Goal: Task Accomplishment & Management: Complete application form

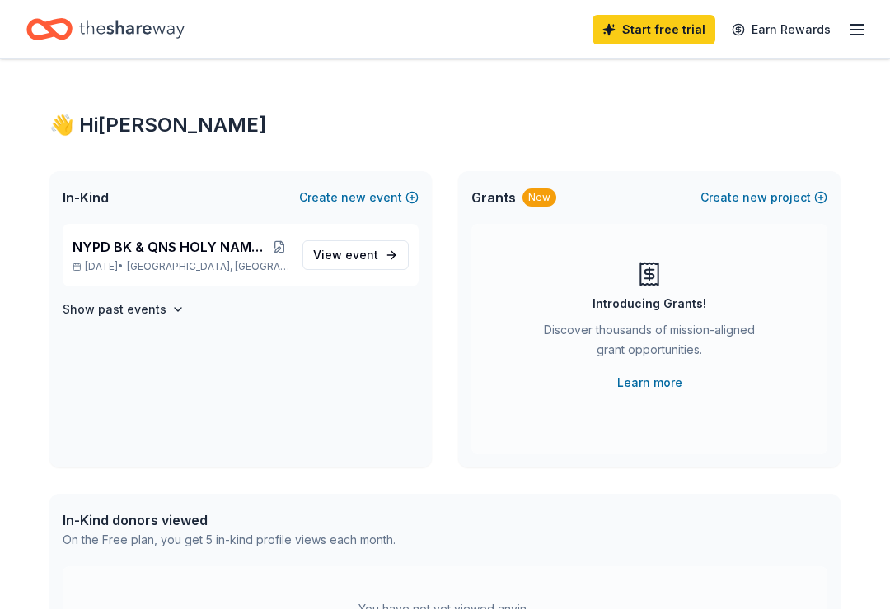
click at [222, 261] on span "[GEOGRAPHIC_DATA], [GEOGRAPHIC_DATA]" at bounding box center [208, 266] width 162 height 13
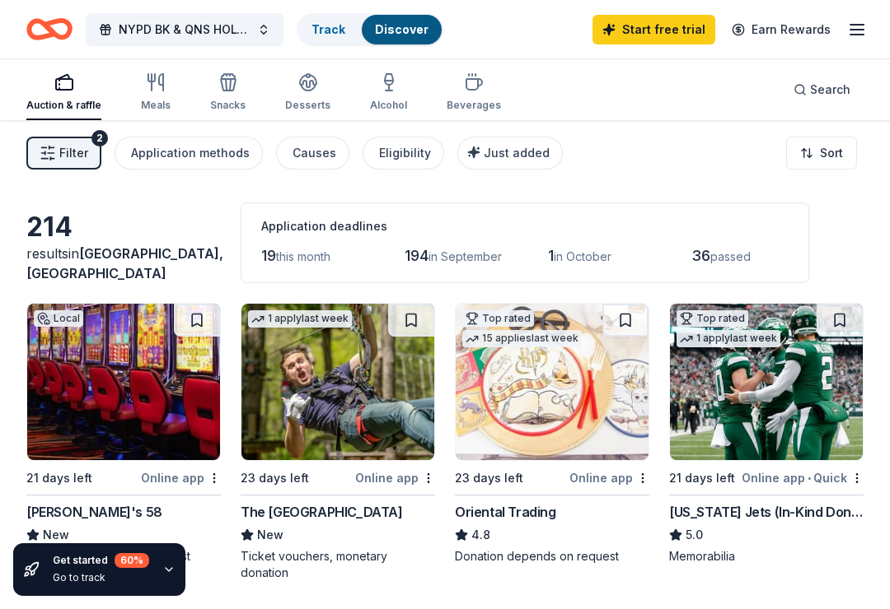
click at [318, 399] on img at bounding box center [337, 382] width 193 height 156
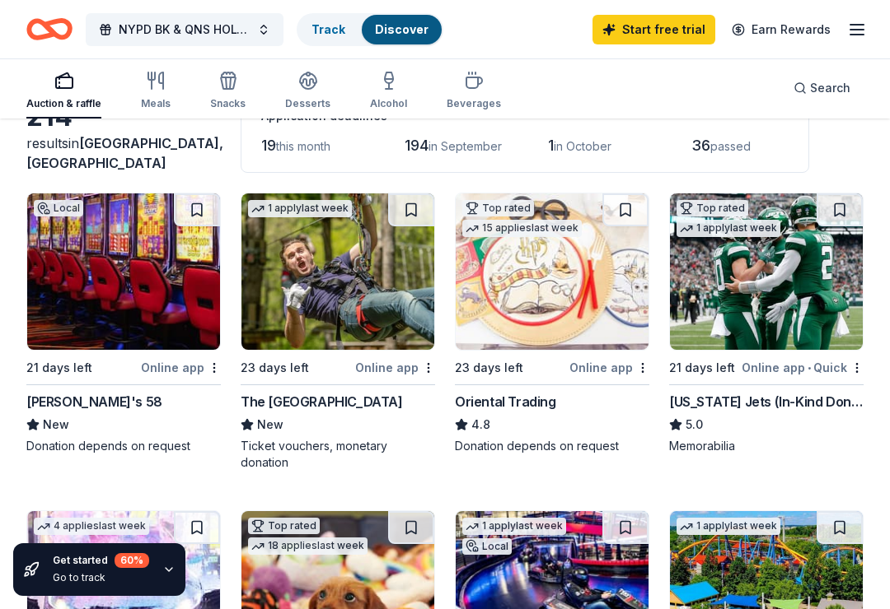
scroll to position [117, 0]
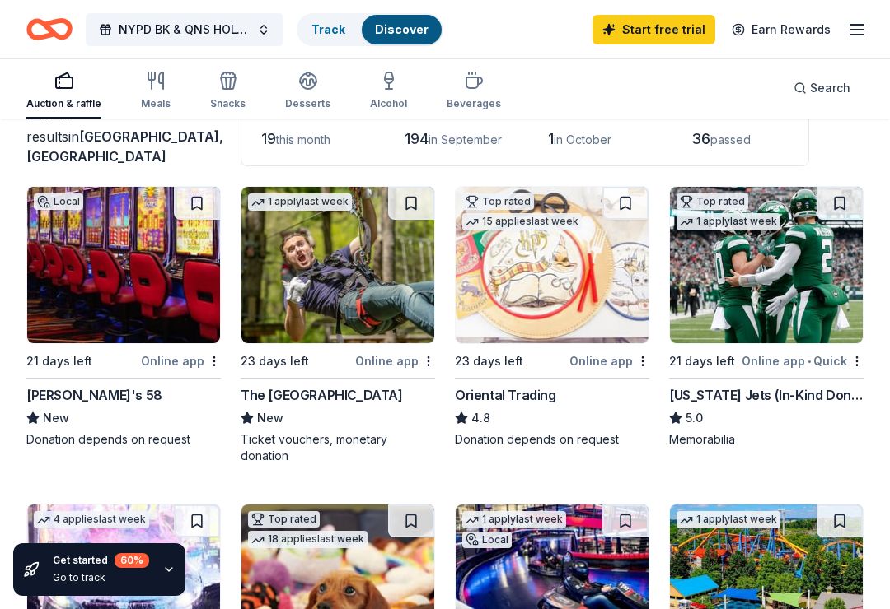
click at [150, 273] on img at bounding box center [123, 265] width 193 height 156
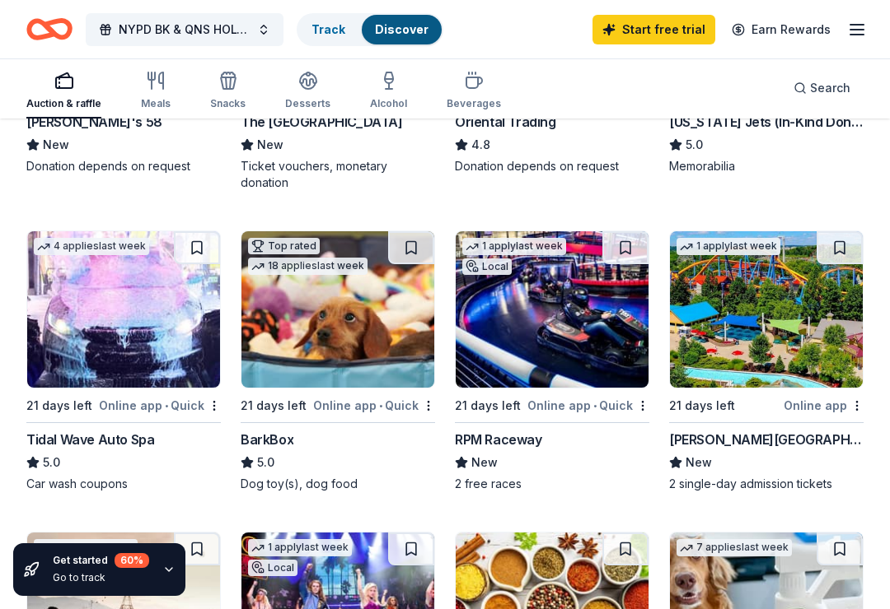
scroll to position [403, 0]
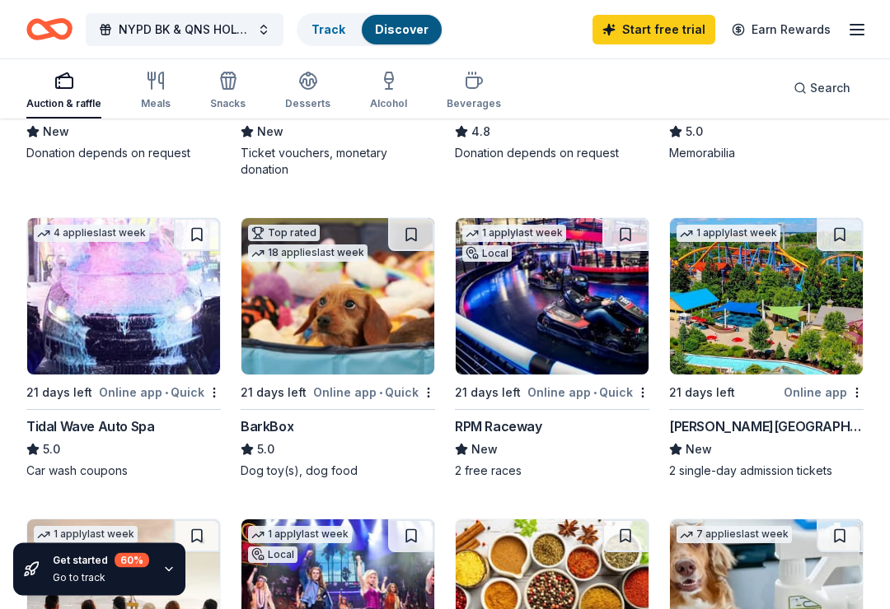
click at [581, 331] on img at bounding box center [551, 297] width 193 height 156
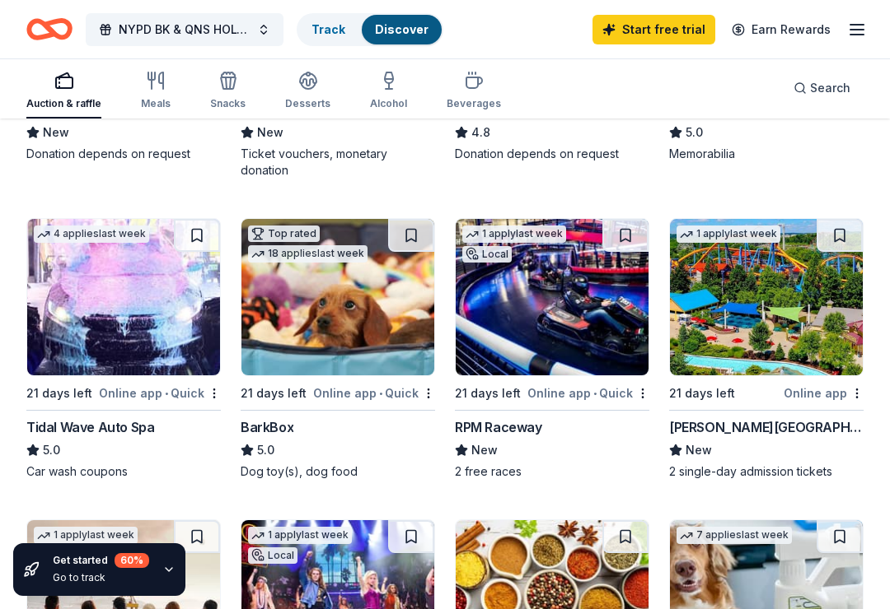
click at [790, 306] on img at bounding box center [766, 297] width 193 height 156
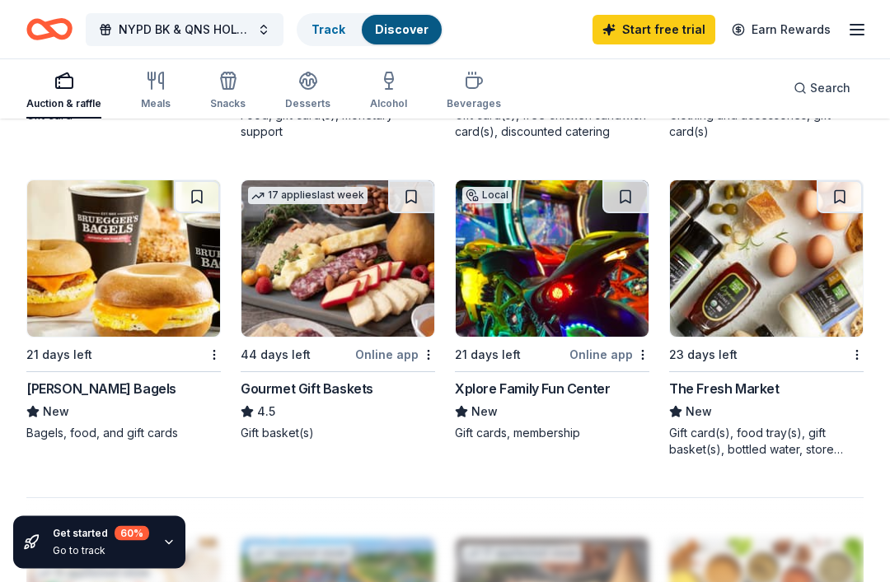
scroll to position [1376, 0]
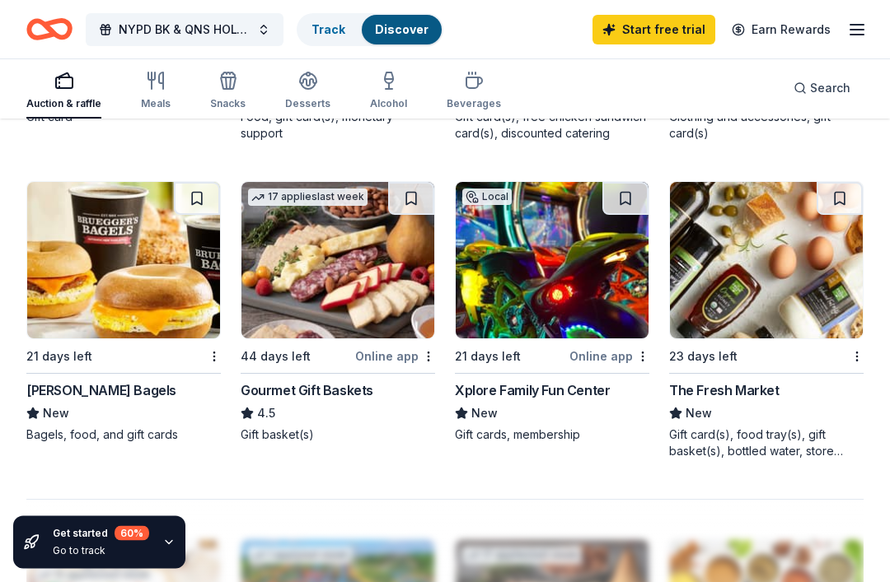
click at [581, 283] on img at bounding box center [551, 261] width 193 height 156
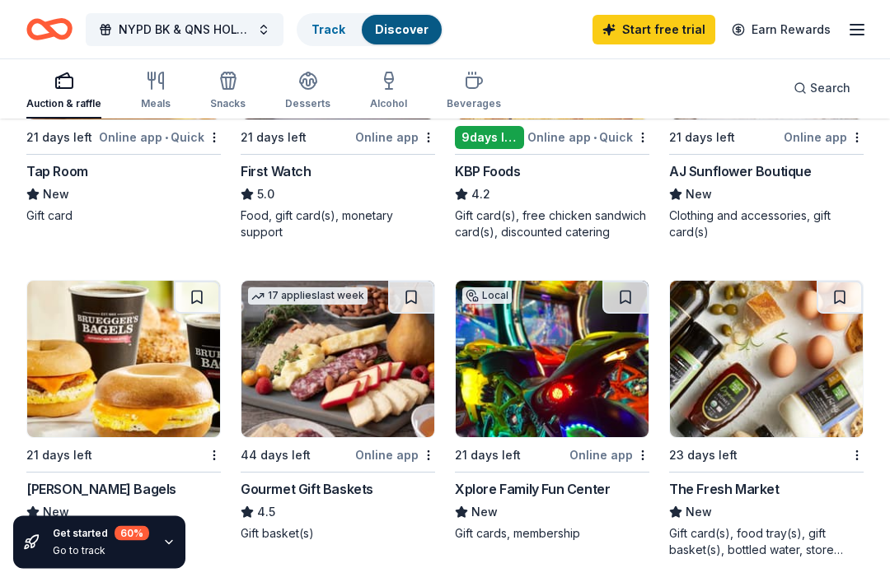
scroll to position [1278, 0]
click at [312, 363] on img at bounding box center [337, 359] width 193 height 156
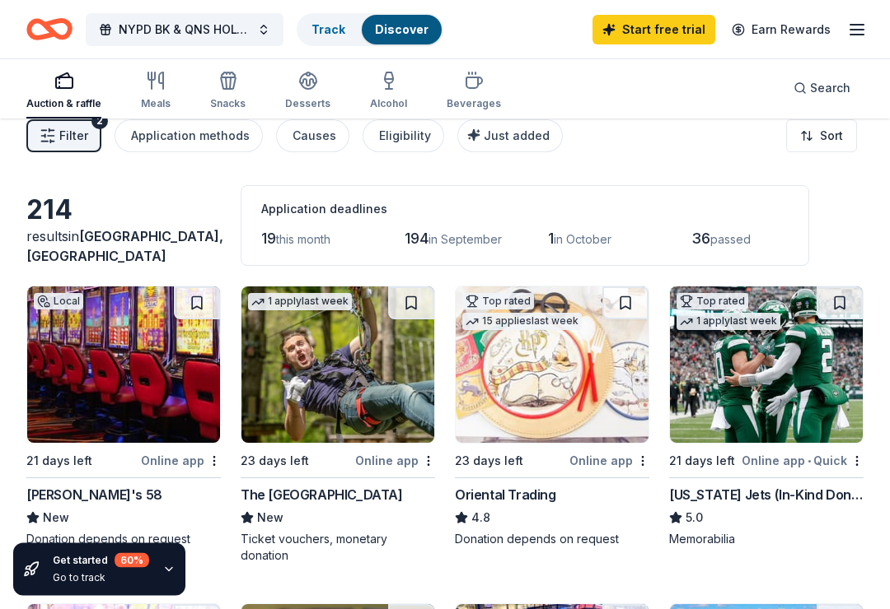
scroll to position [0, 0]
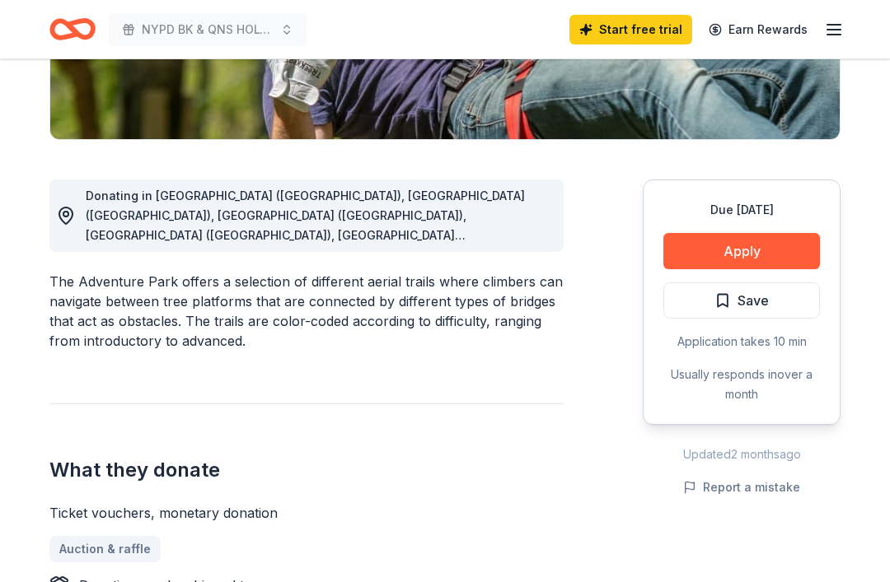
scroll to position [362, 0]
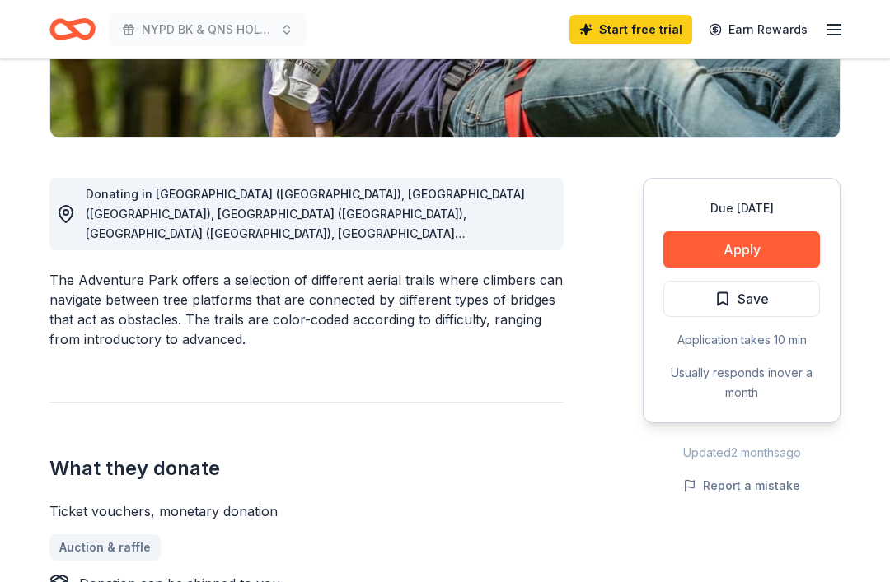
click at [769, 236] on button "Apply" at bounding box center [741, 249] width 156 height 36
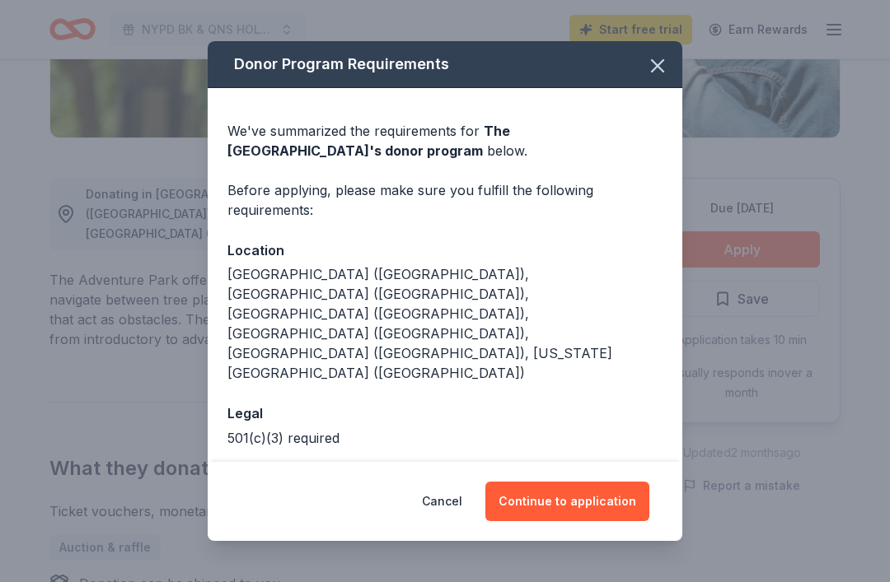
click at [607, 521] on button "Continue to application" at bounding box center [567, 502] width 164 height 40
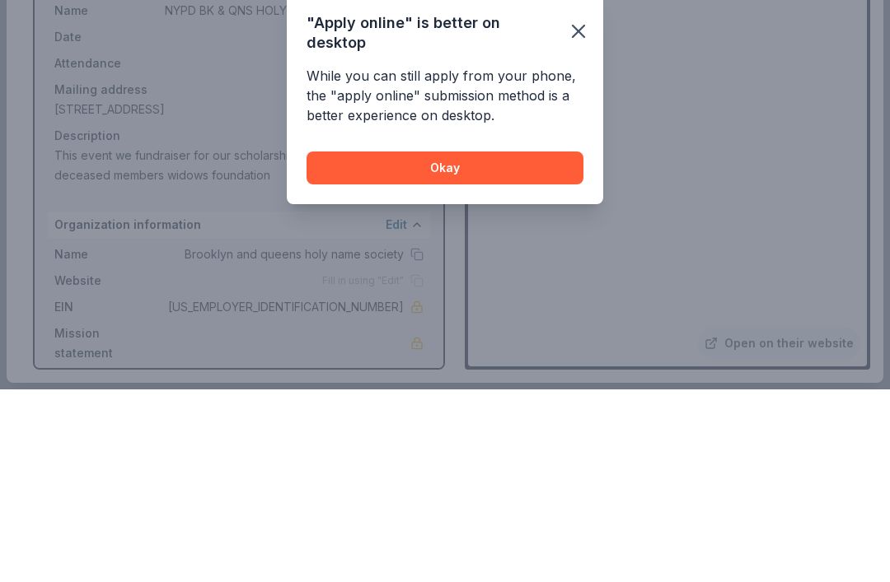
scroll to position [1909, 0]
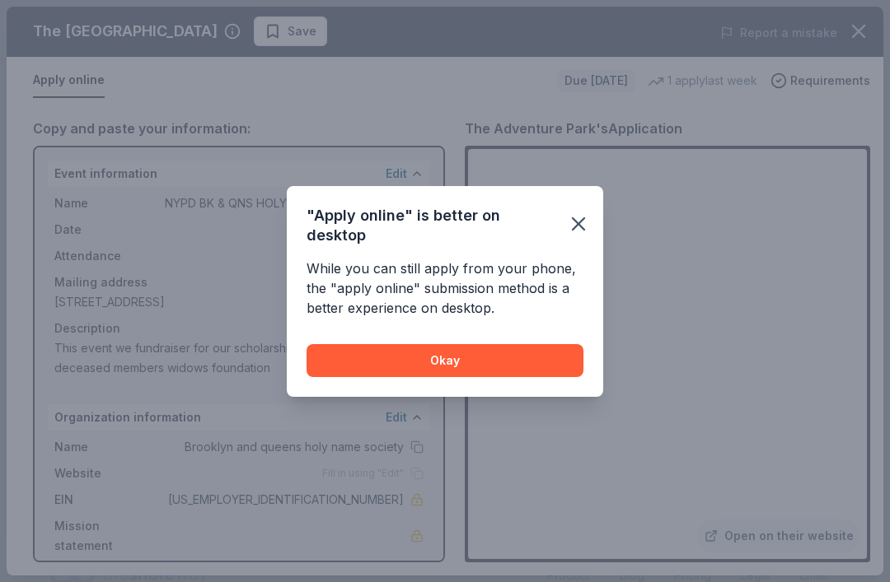
click at [572, 236] on icon "button" at bounding box center [578, 223] width 23 height 23
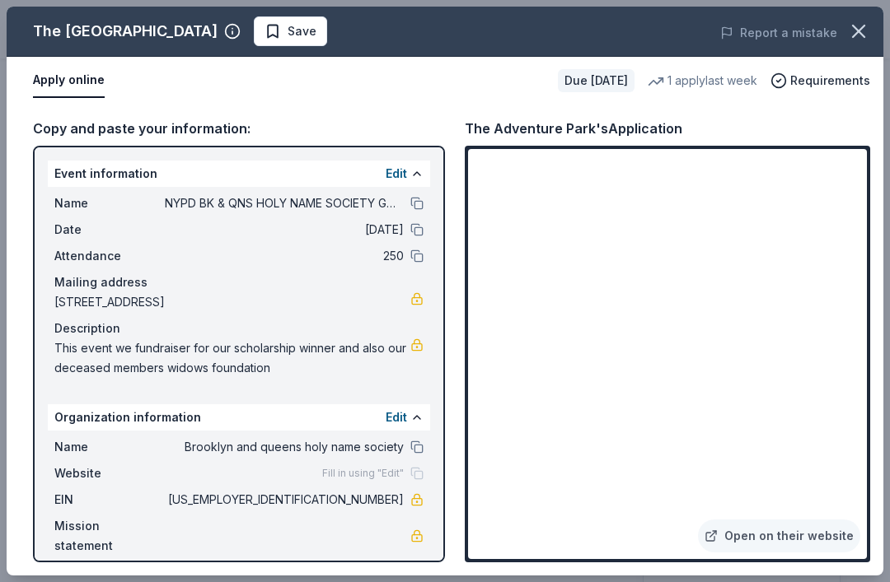
scroll to position [0, 0]
click at [863, 25] on icon "button" at bounding box center [858, 31] width 23 height 23
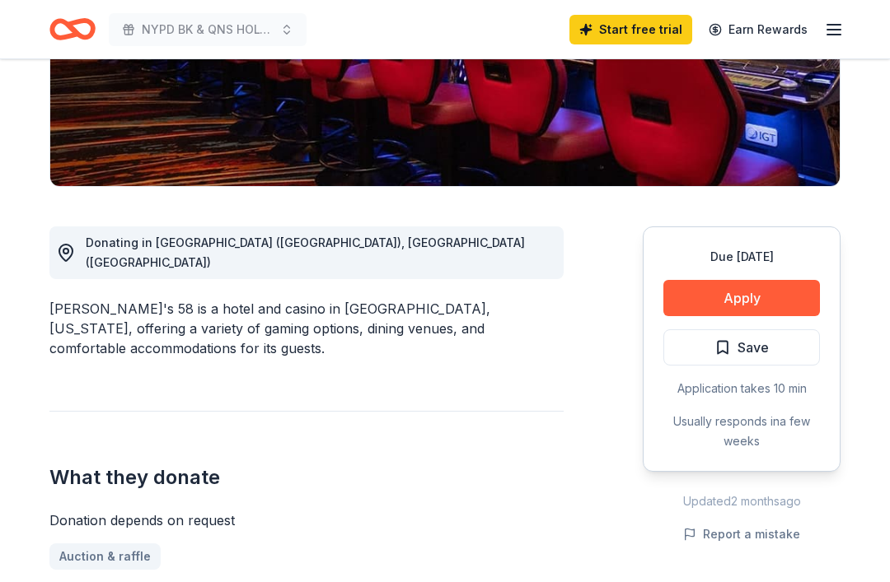
click at [766, 289] on button "Apply" at bounding box center [741, 299] width 156 height 36
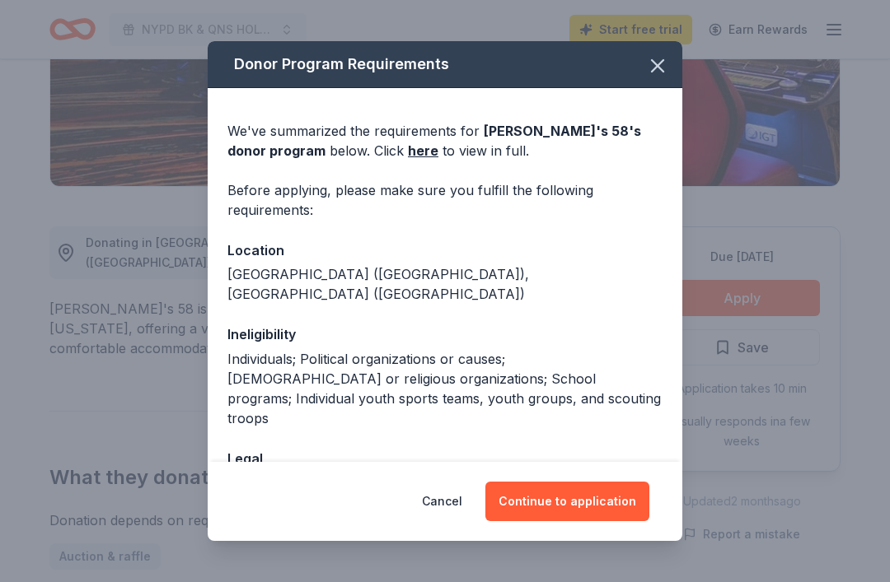
click at [594, 521] on button "Continue to application" at bounding box center [567, 502] width 164 height 40
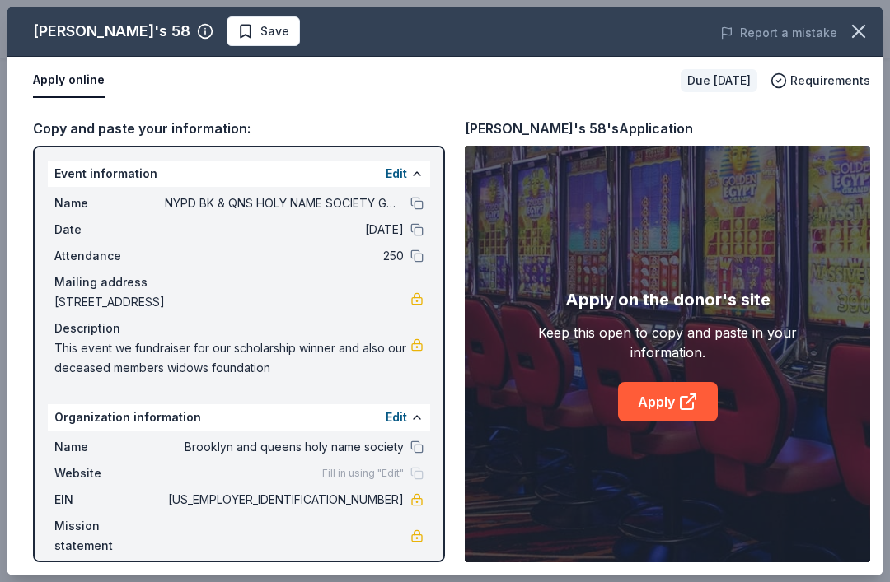
click at [671, 422] on link "Apply" at bounding box center [668, 402] width 100 height 40
click at [857, 34] on icon "button" at bounding box center [858, 31] width 23 height 23
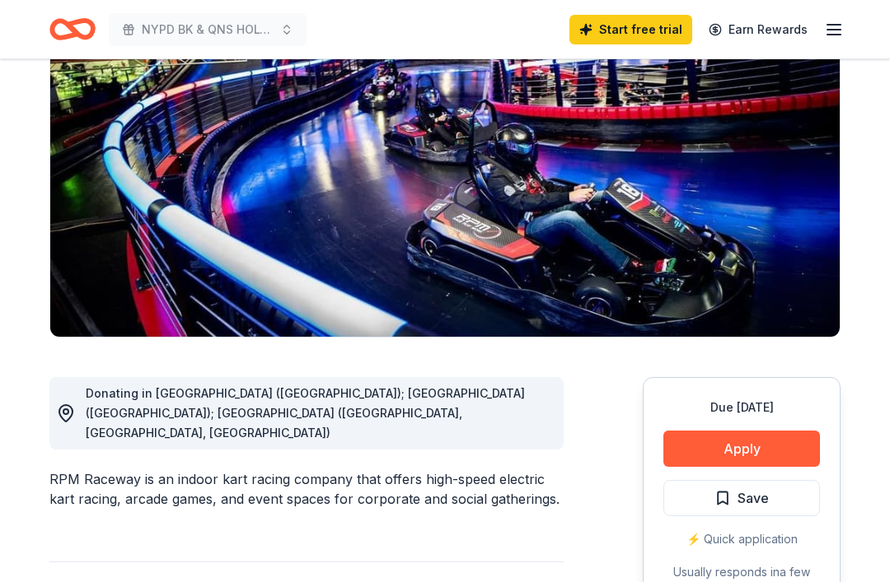
scroll to position [179, 0]
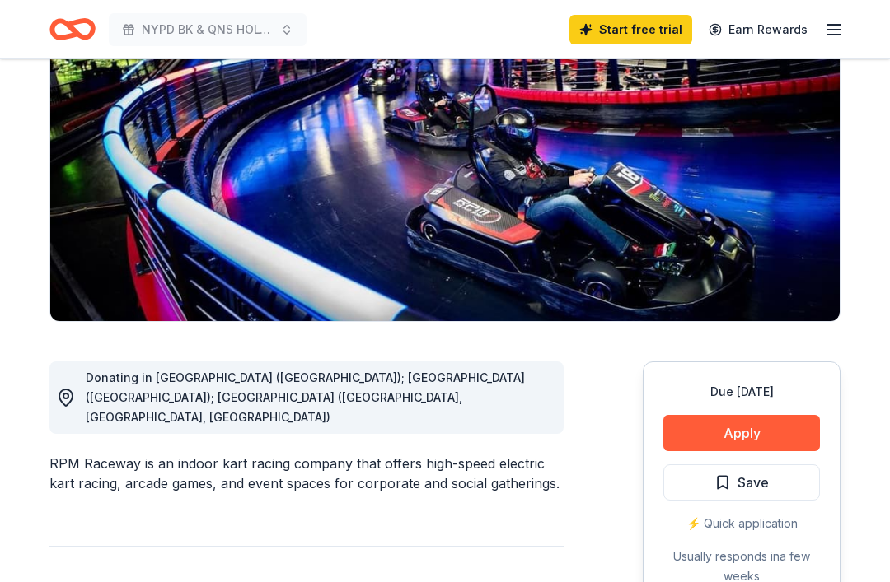
click at [758, 441] on button "Apply" at bounding box center [741, 433] width 156 height 36
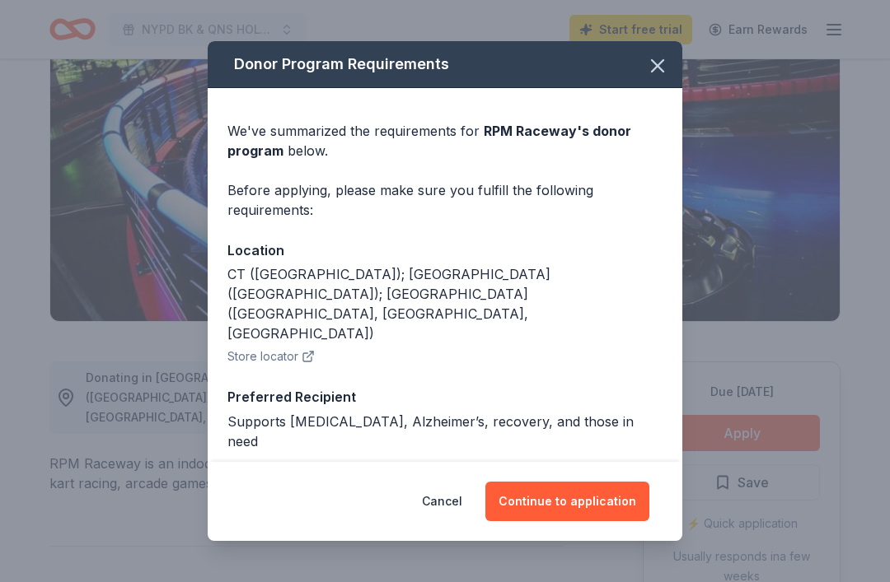
click at [597, 521] on button "Continue to application" at bounding box center [567, 502] width 164 height 40
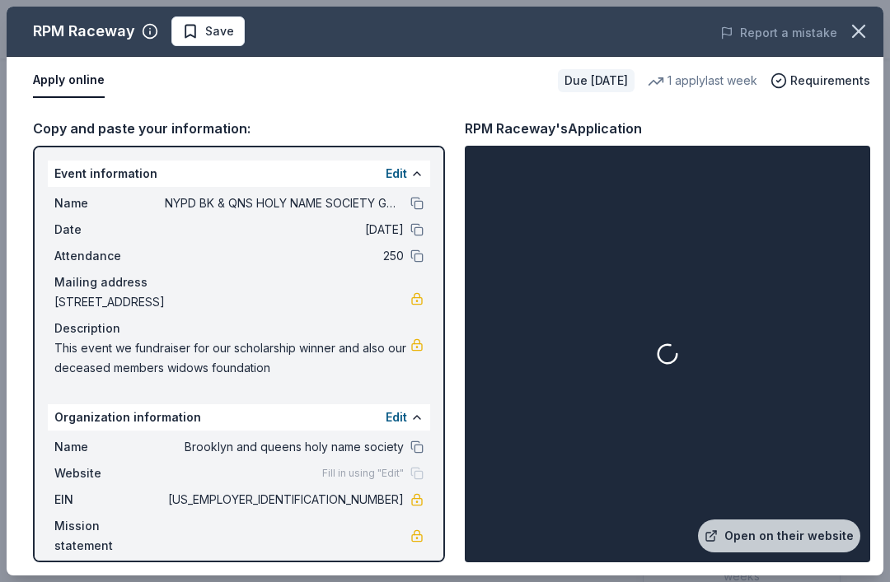
click at [422, 476] on div "Fill in using "Edit"" at bounding box center [372, 473] width 101 height 13
click at [670, 361] on div at bounding box center [667, 354] width 399 height 410
click at [817, 553] on link "Open on their website" at bounding box center [779, 536] width 162 height 33
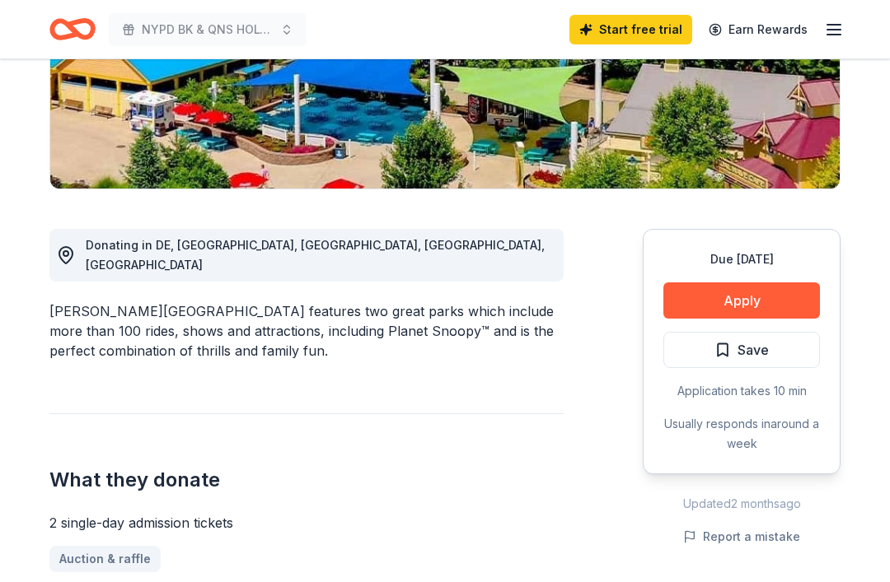
click at [772, 289] on button "Apply" at bounding box center [741, 301] width 156 height 36
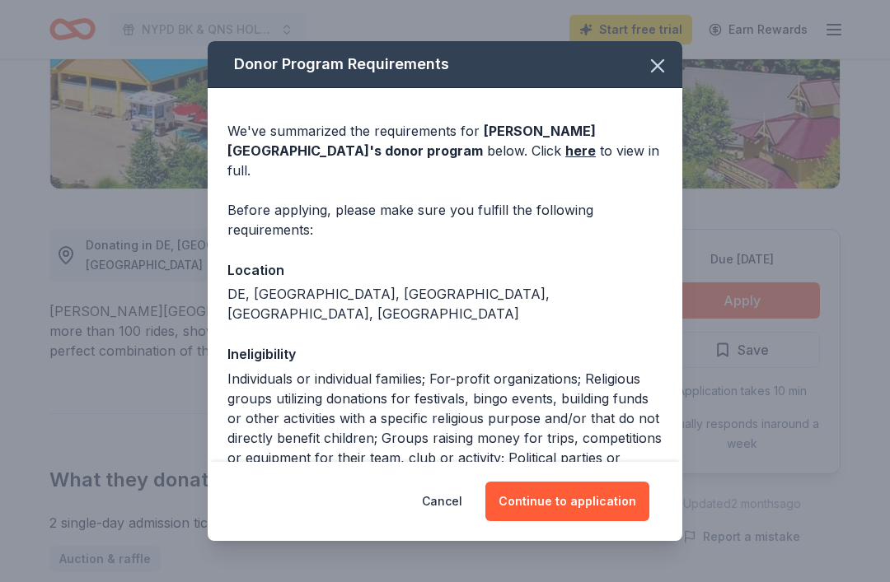
click at [581, 521] on button "Continue to application" at bounding box center [567, 502] width 164 height 40
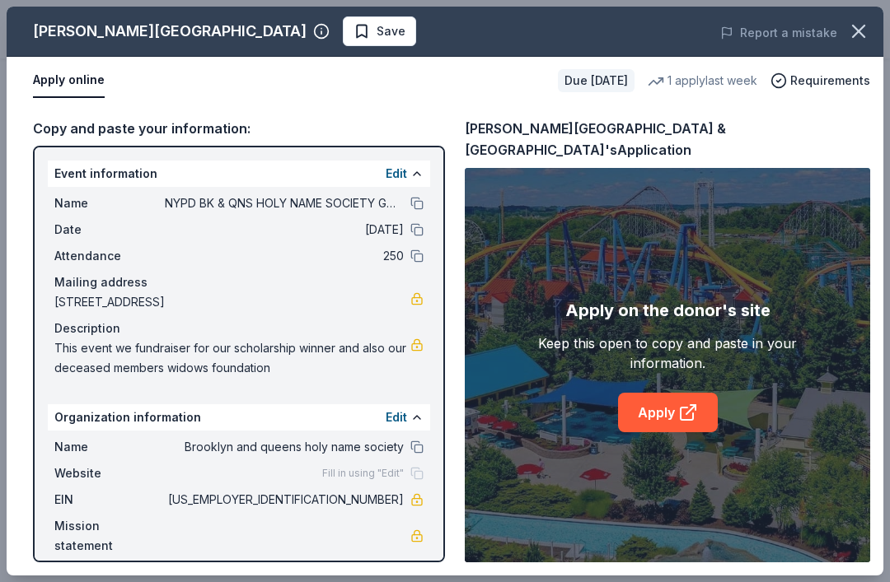
click at [670, 423] on link "Apply" at bounding box center [668, 413] width 100 height 40
click at [853, 33] on icon "button" at bounding box center [858, 31] width 23 height 23
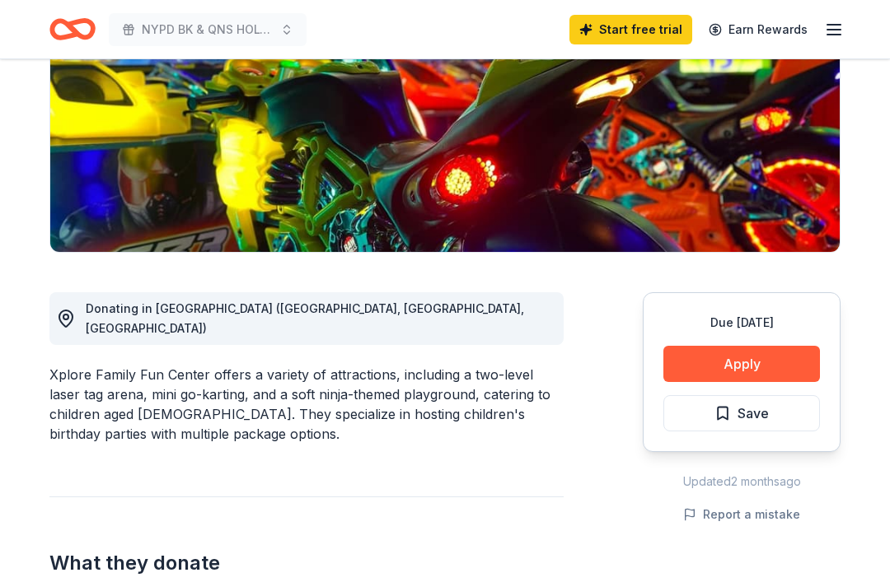
scroll to position [245, 0]
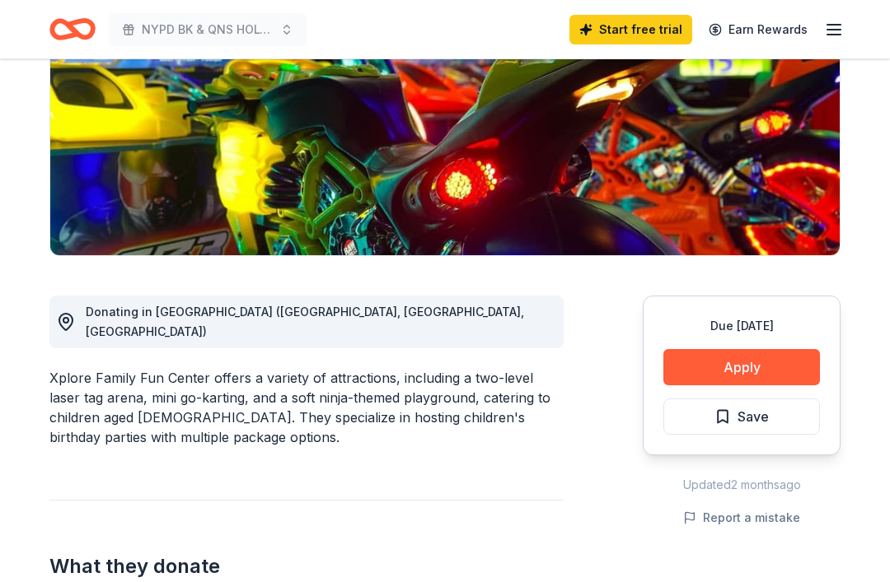
click at [778, 357] on button "Apply" at bounding box center [741, 367] width 156 height 36
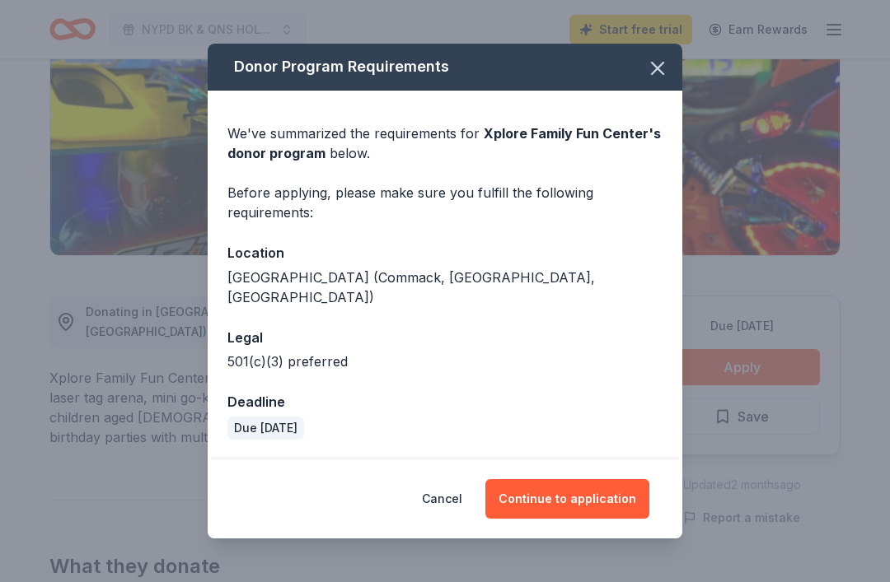
click at [603, 502] on button "Continue to application" at bounding box center [567, 499] width 164 height 40
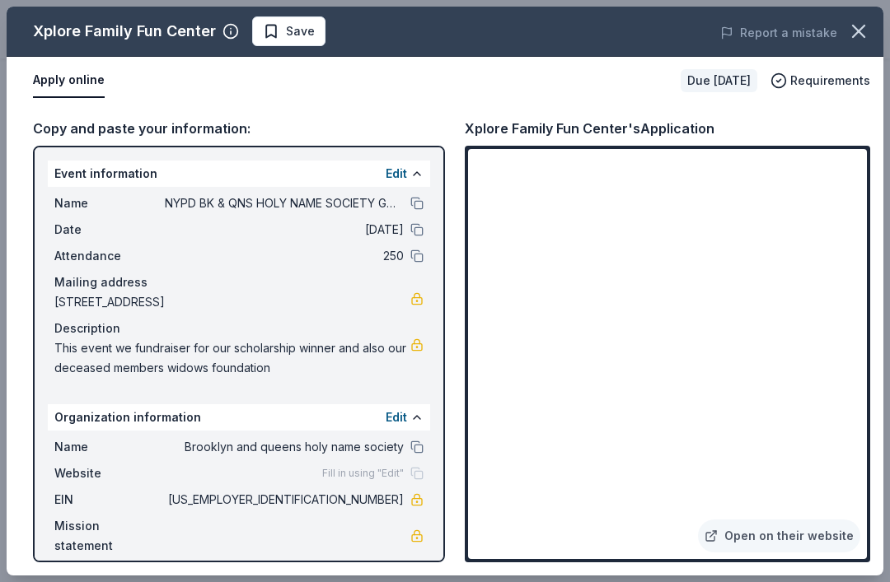
scroll to position [491, 0]
click at [814, 110] on div "Copy and paste your information: Event information Edit Name NYPD BK & QNS HOLY…" at bounding box center [445, 340] width 876 height 471
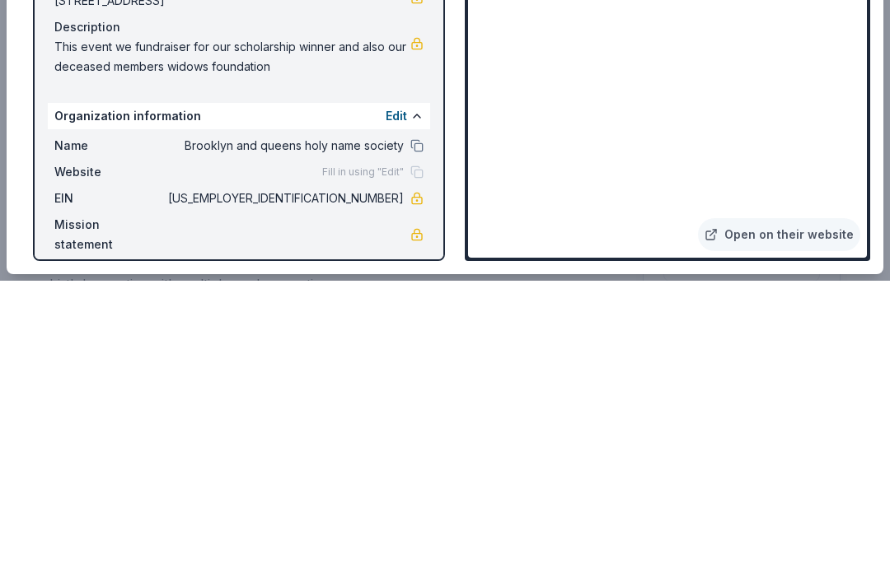
scroll to position [398, 0]
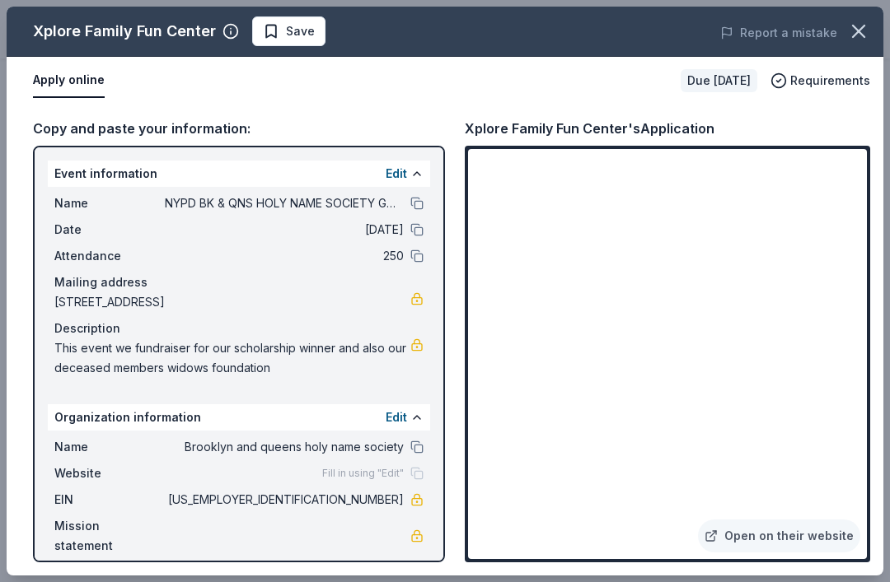
click at [836, 37] on button "Report a mistake" at bounding box center [778, 33] width 117 height 20
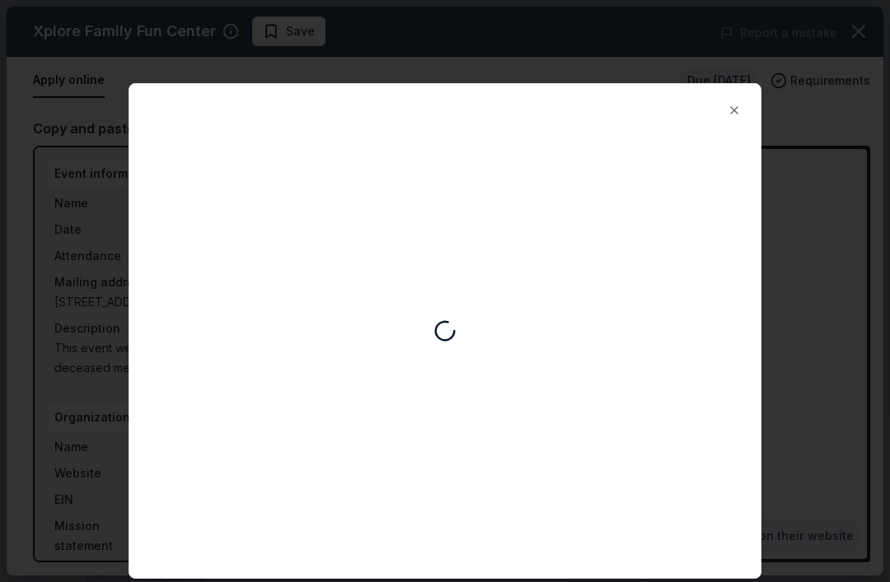
click at [726, 105] on button "Close" at bounding box center [733, 110] width 33 height 33
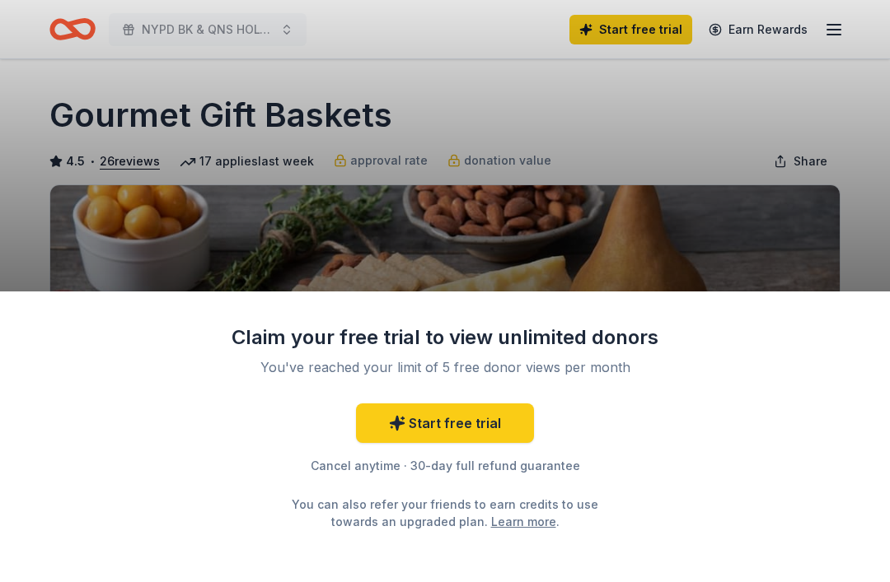
click at [646, 231] on div "Claim your free trial to view unlimited donors You've reached your limit of 5 f…" at bounding box center [445, 291] width 890 height 582
